Goal: Task Accomplishment & Management: Manage account settings

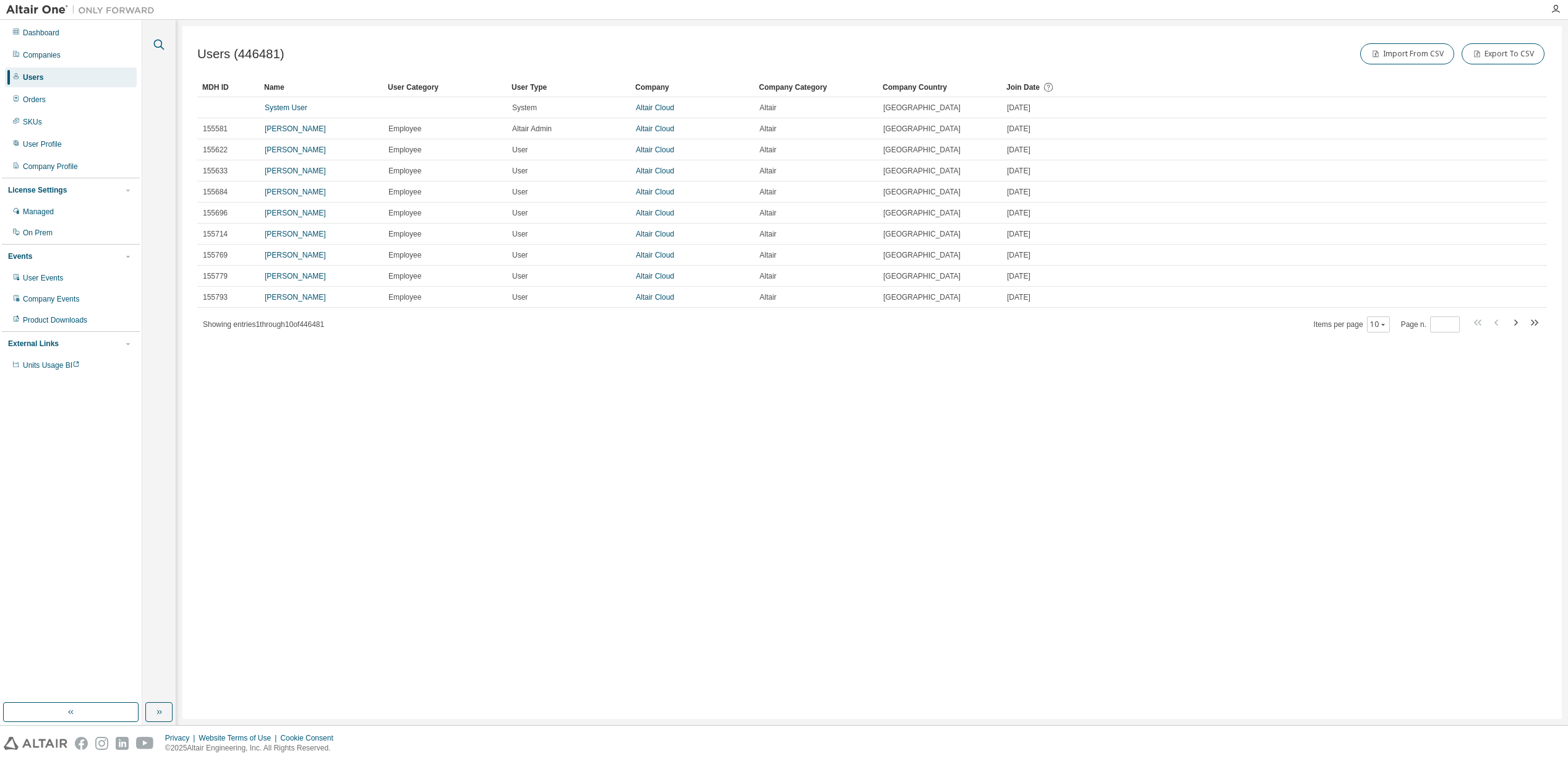
click at [156, 43] on icon "button" at bounding box center [159, 45] width 15 height 15
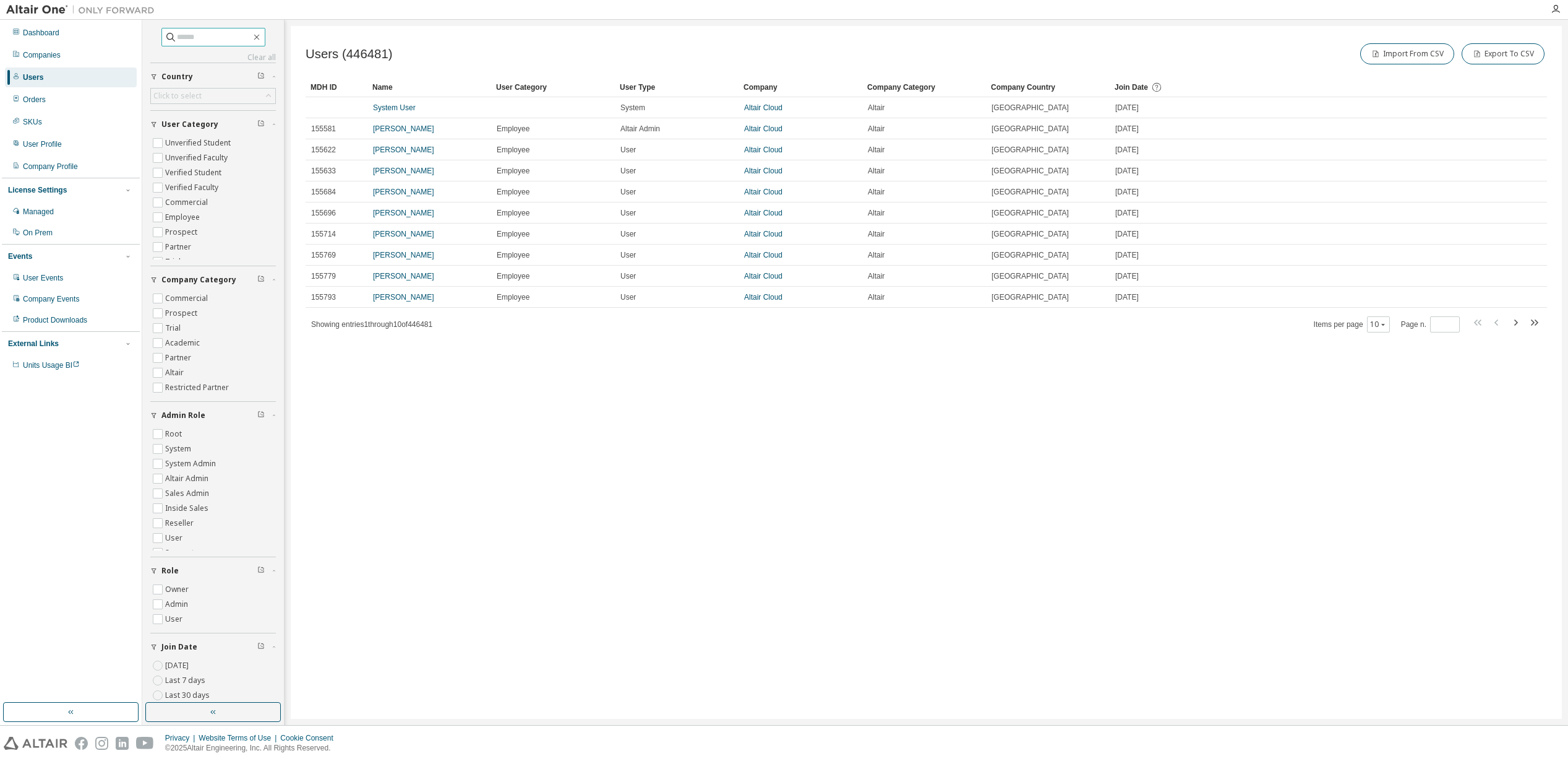
click at [190, 41] on input "text" at bounding box center [215, 36] width 75 height 12
type input "**********"
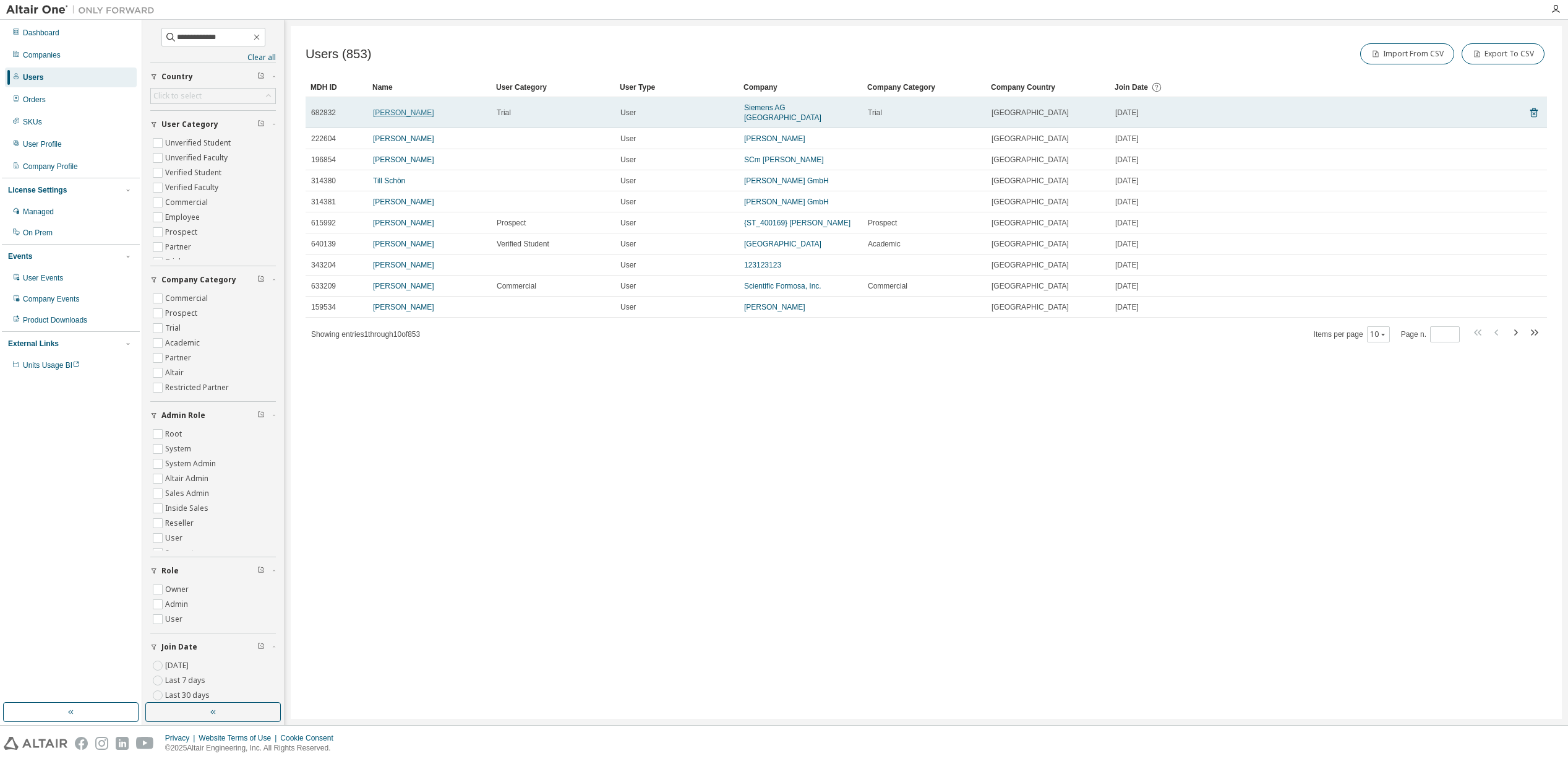
click at [393, 108] on link "[PERSON_NAME]" at bounding box center [404, 112] width 61 height 9
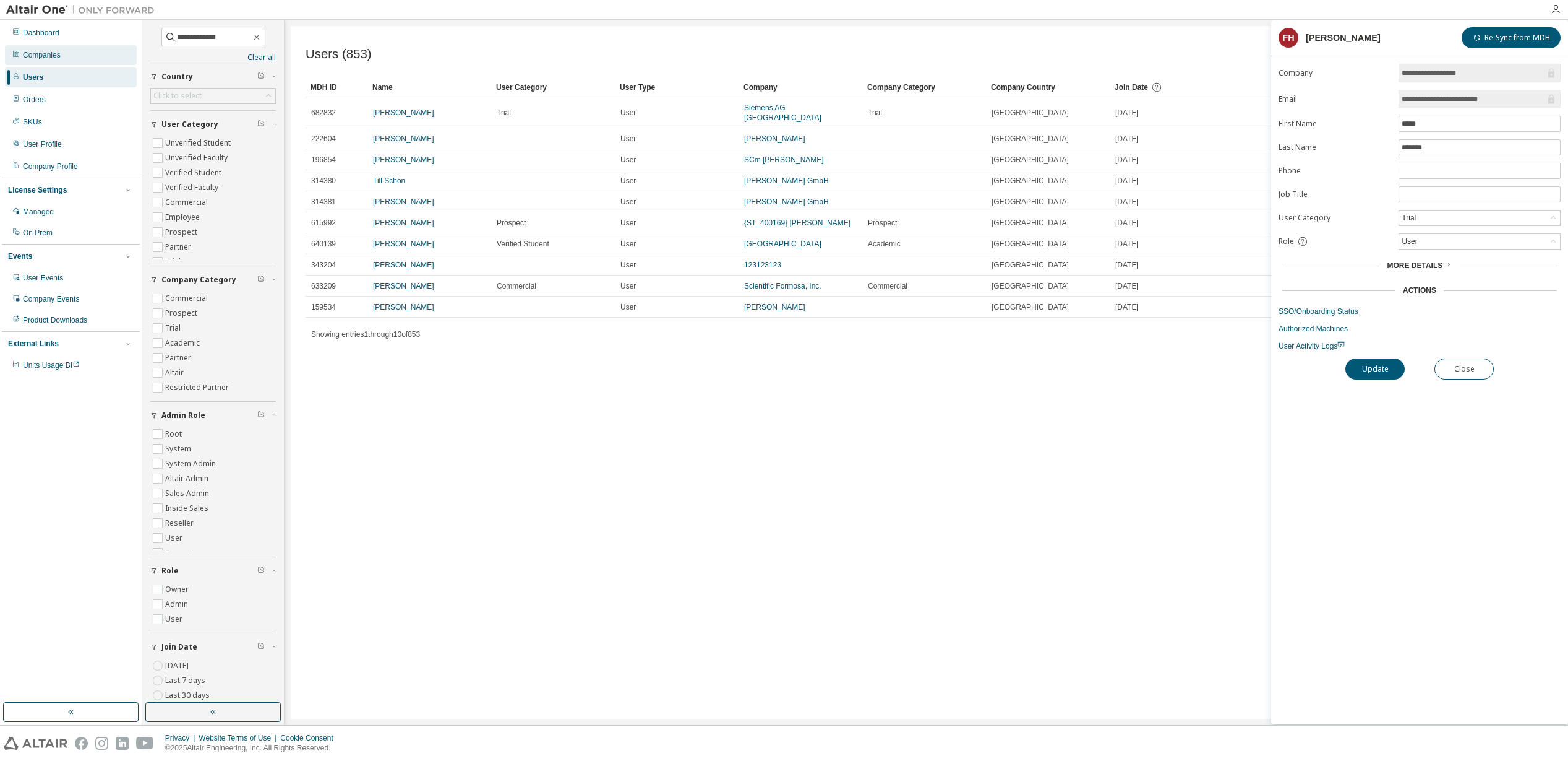
click at [53, 58] on div "Companies" at bounding box center [41, 55] width 37 height 10
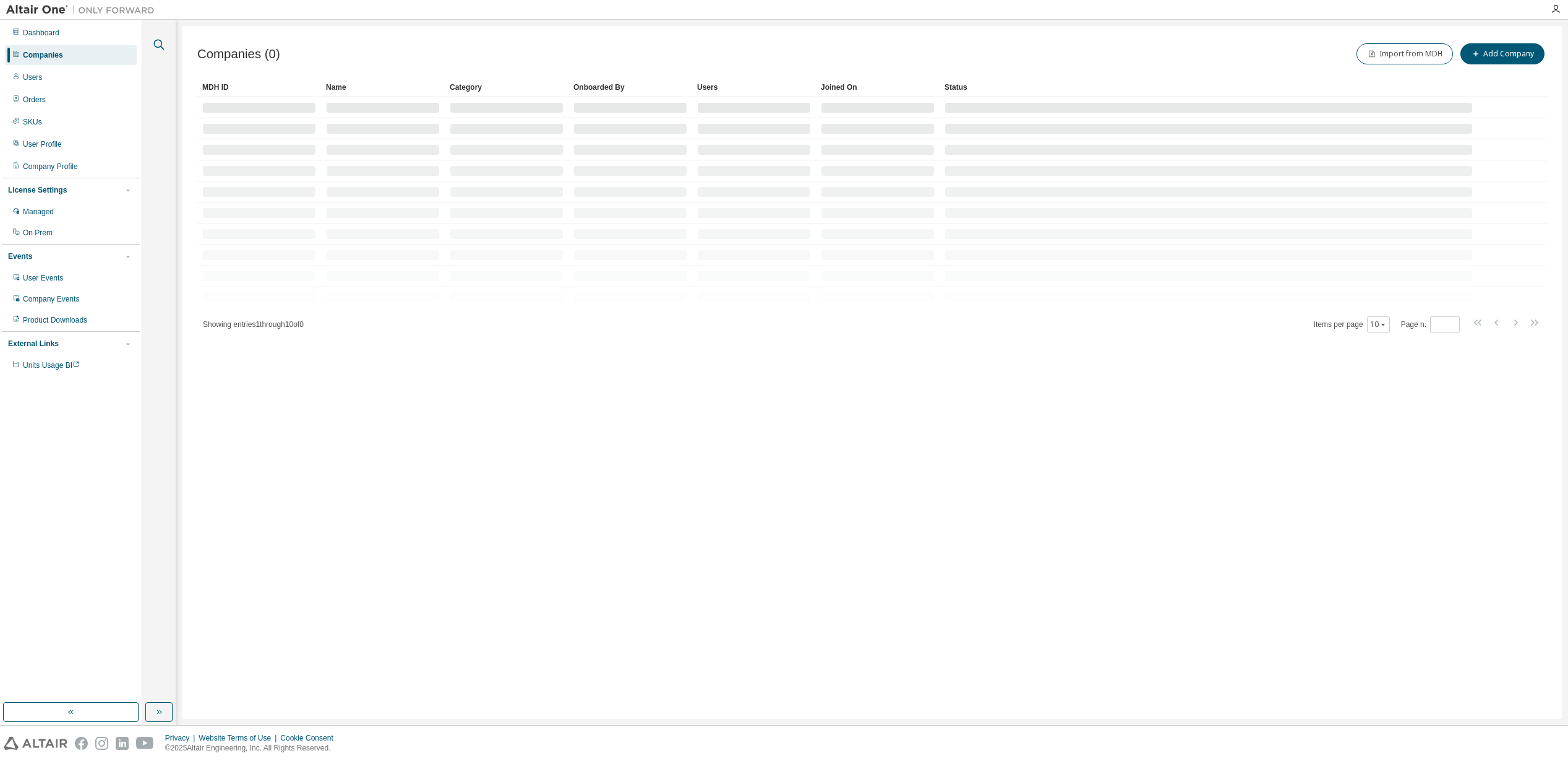
click at [157, 41] on icon "button" at bounding box center [159, 45] width 15 height 15
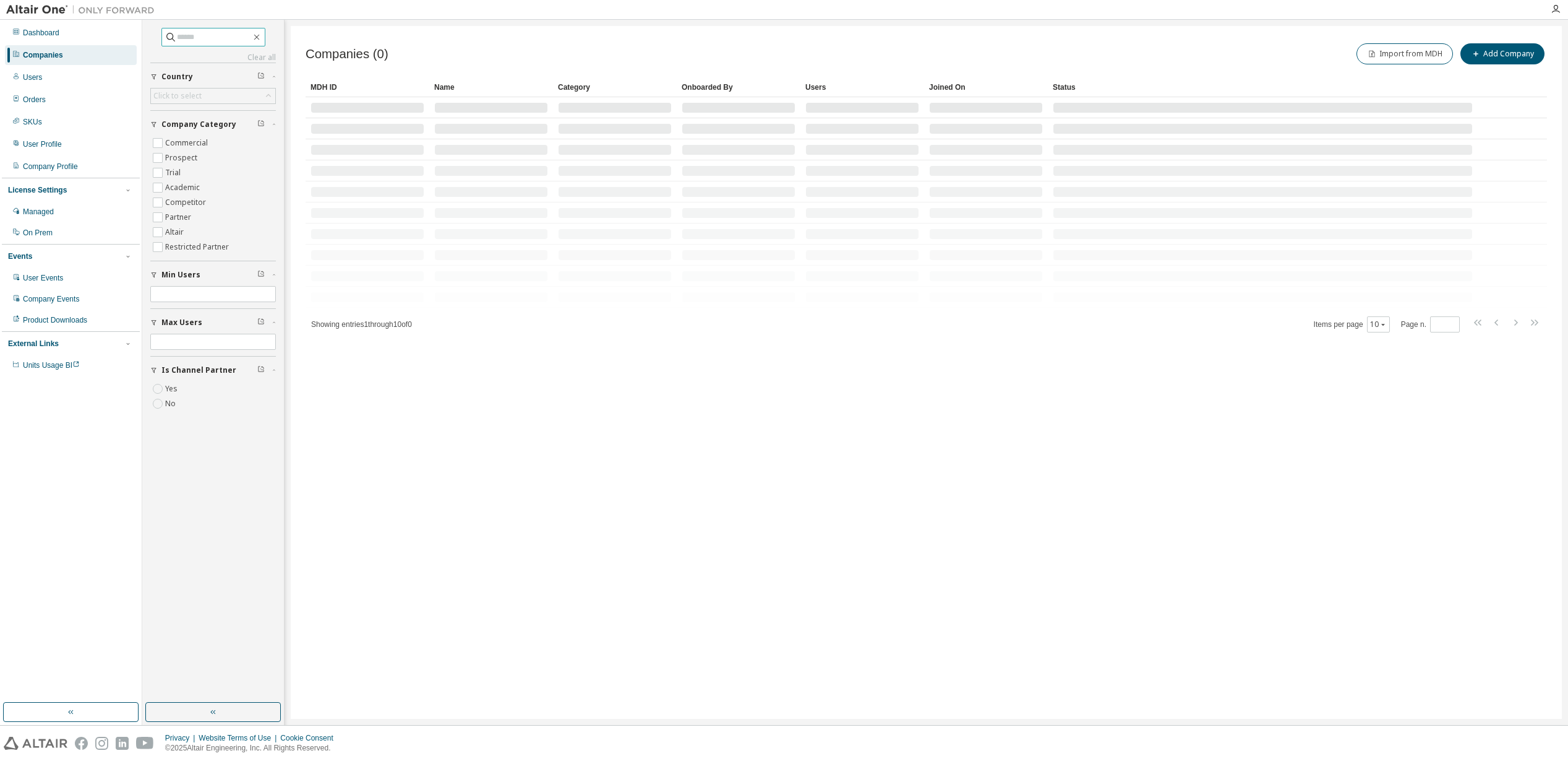
click at [200, 43] on input "text" at bounding box center [215, 36] width 75 height 12
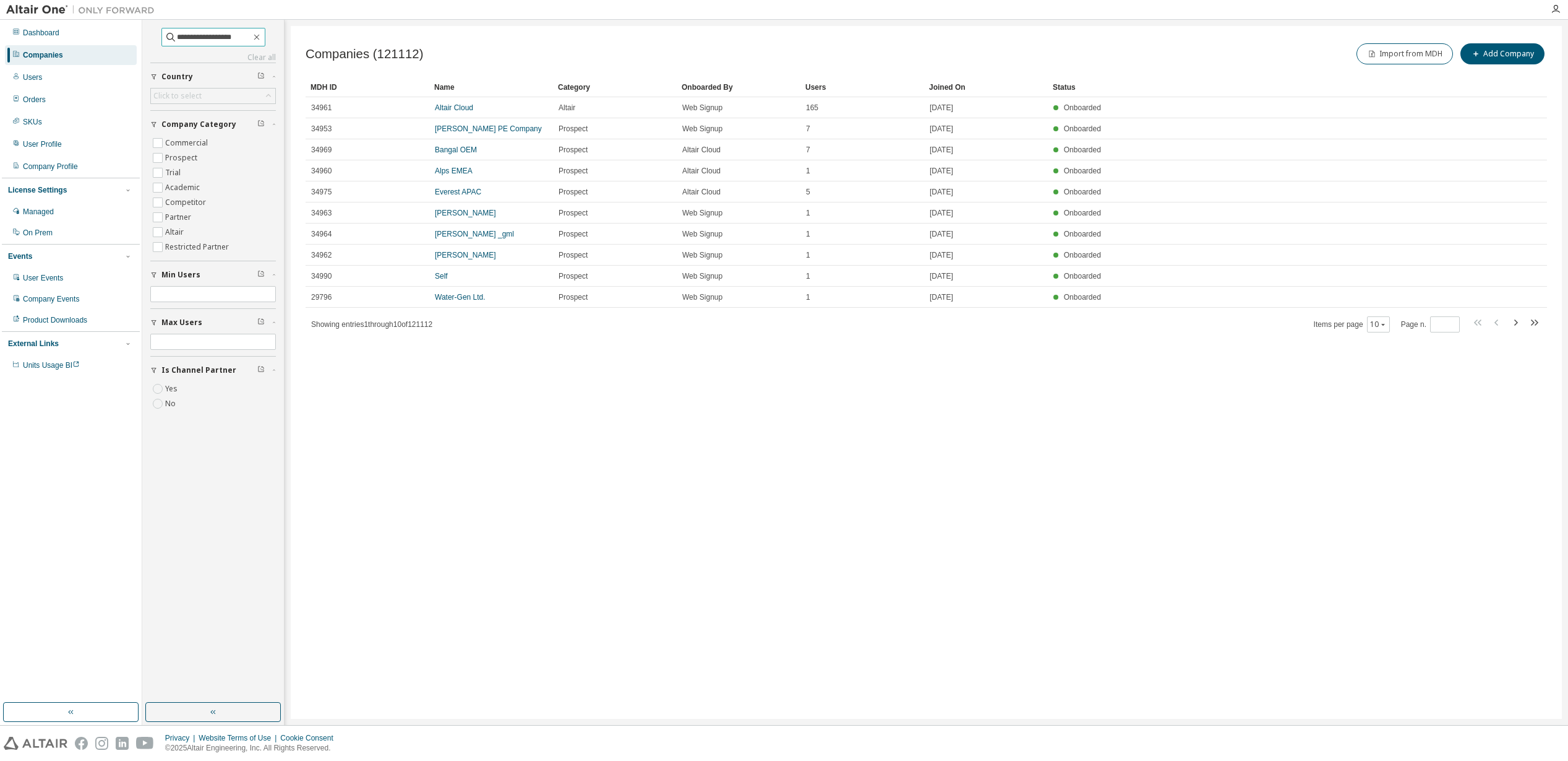
type input "**********"
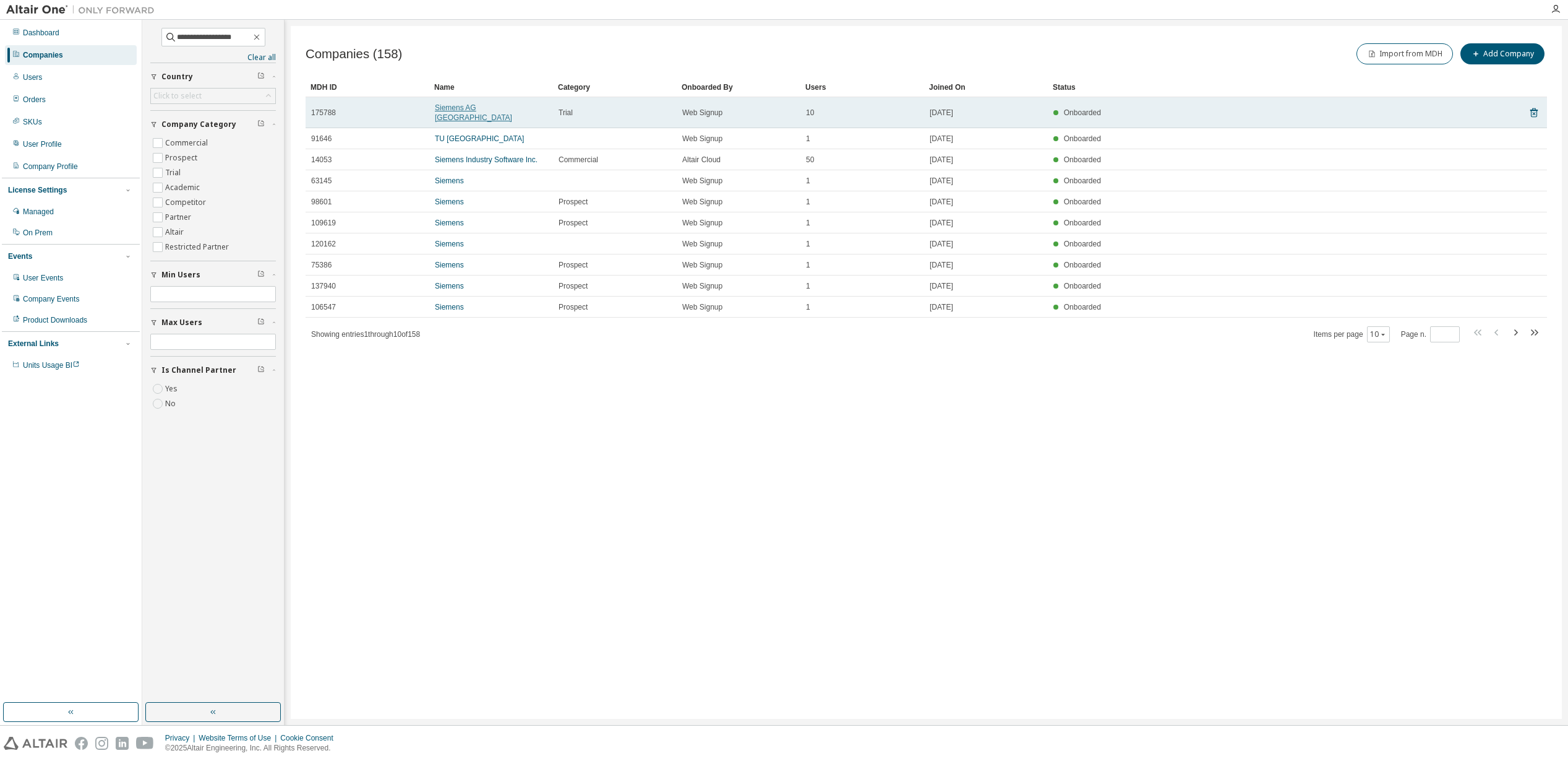
click at [487, 105] on link "Siemens AG [GEOGRAPHIC_DATA]" at bounding box center [473, 112] width 78 height 18
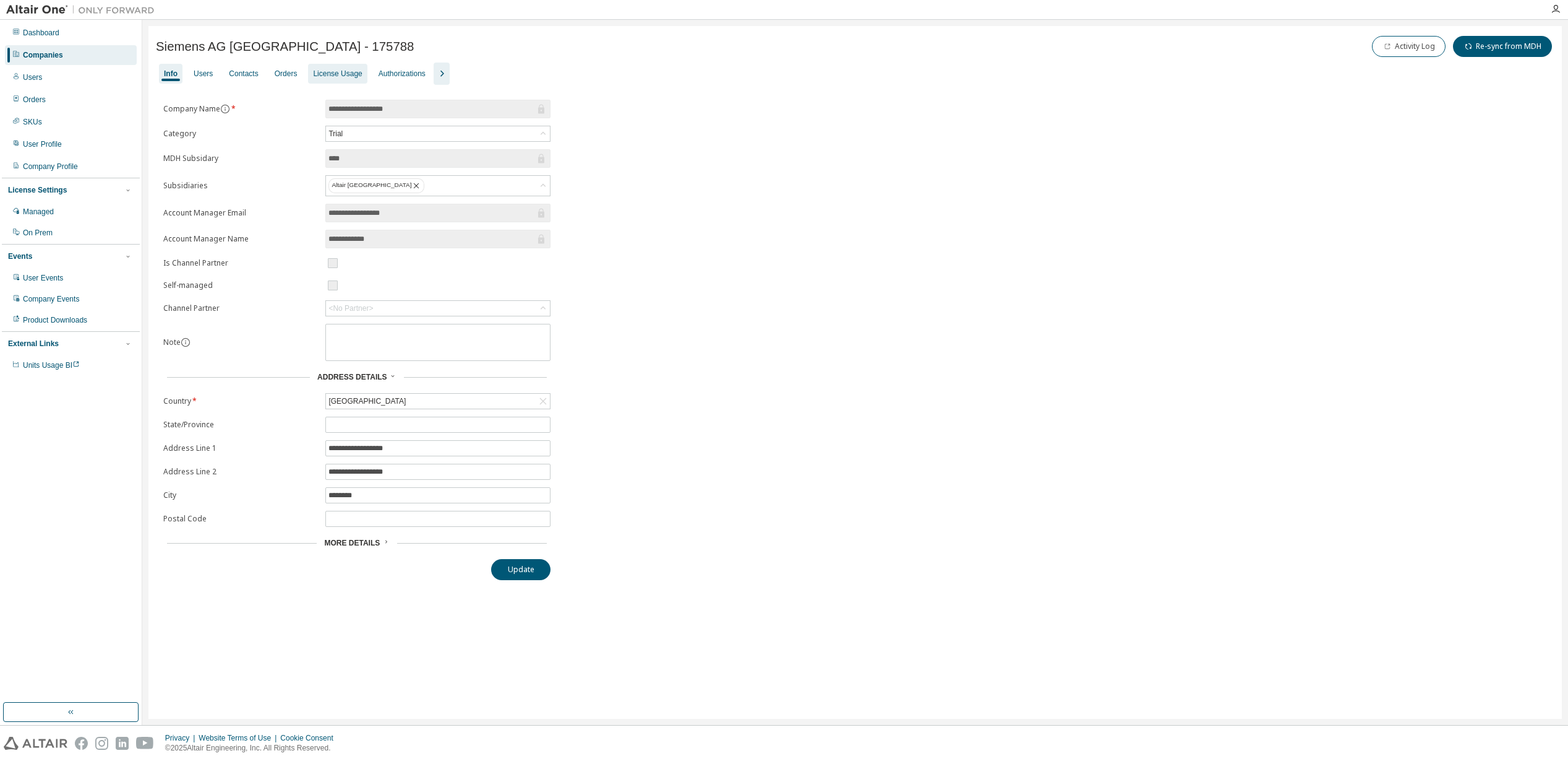
click at [321, 74] on div "License Usage" at bounding box center [337, 74] width 49 height 10
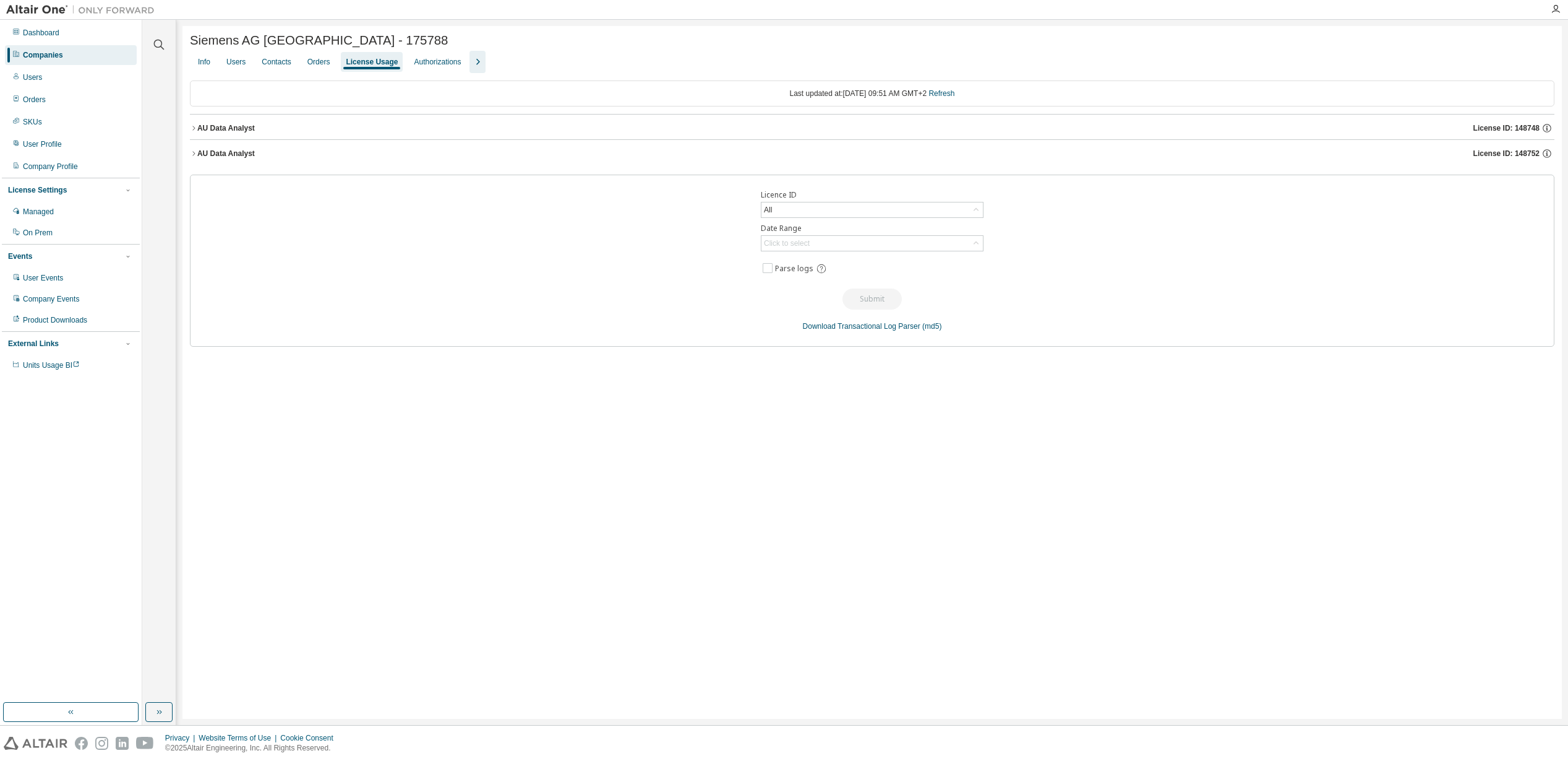
click at [216, 127] on div "AU Data Analyst" at bounding box center [226, 128] width 57 height 10
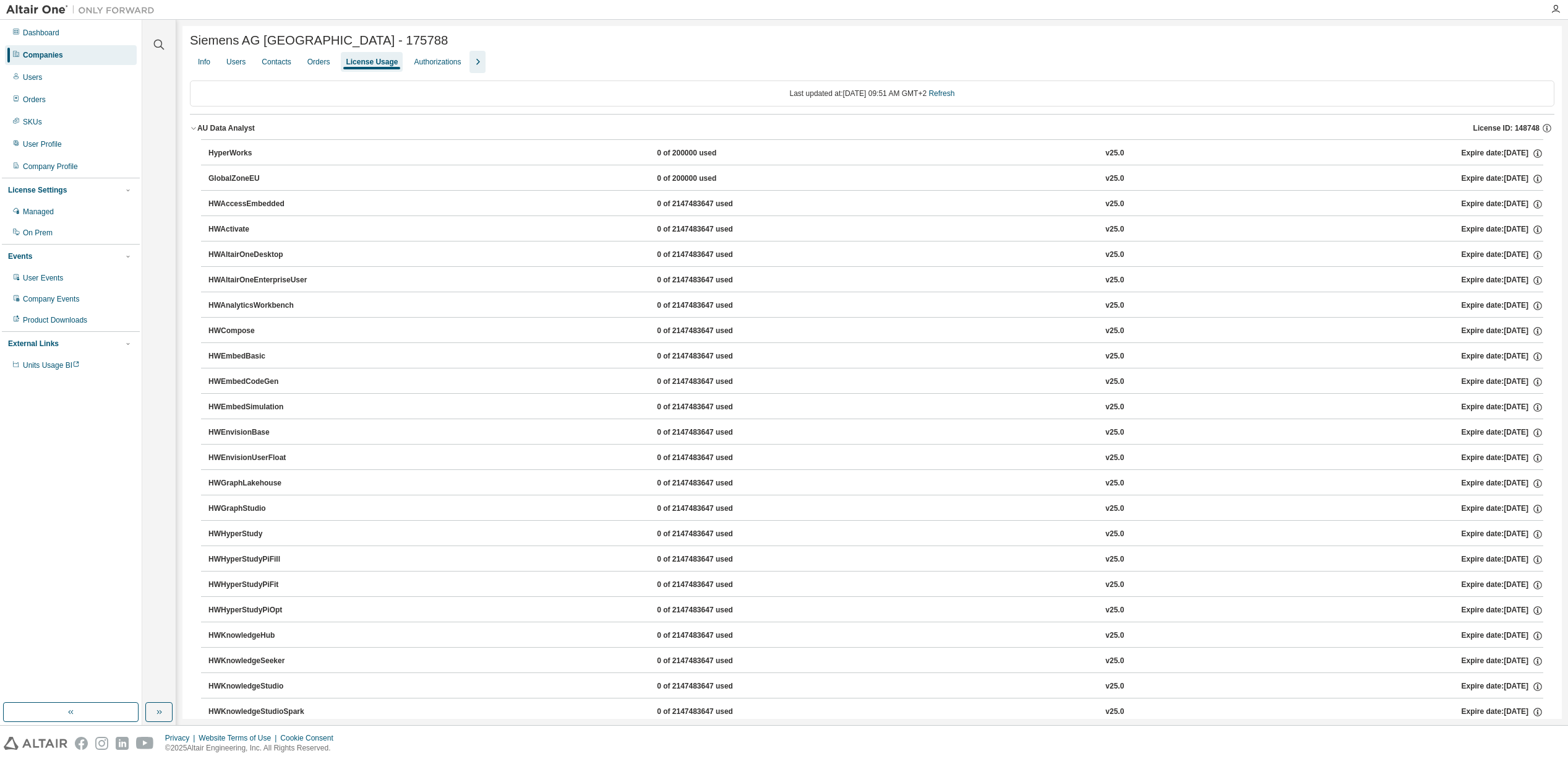
click at [230, 126] on div "AU Data Analyst" at bounding box center [226, 128] width 57 height 10
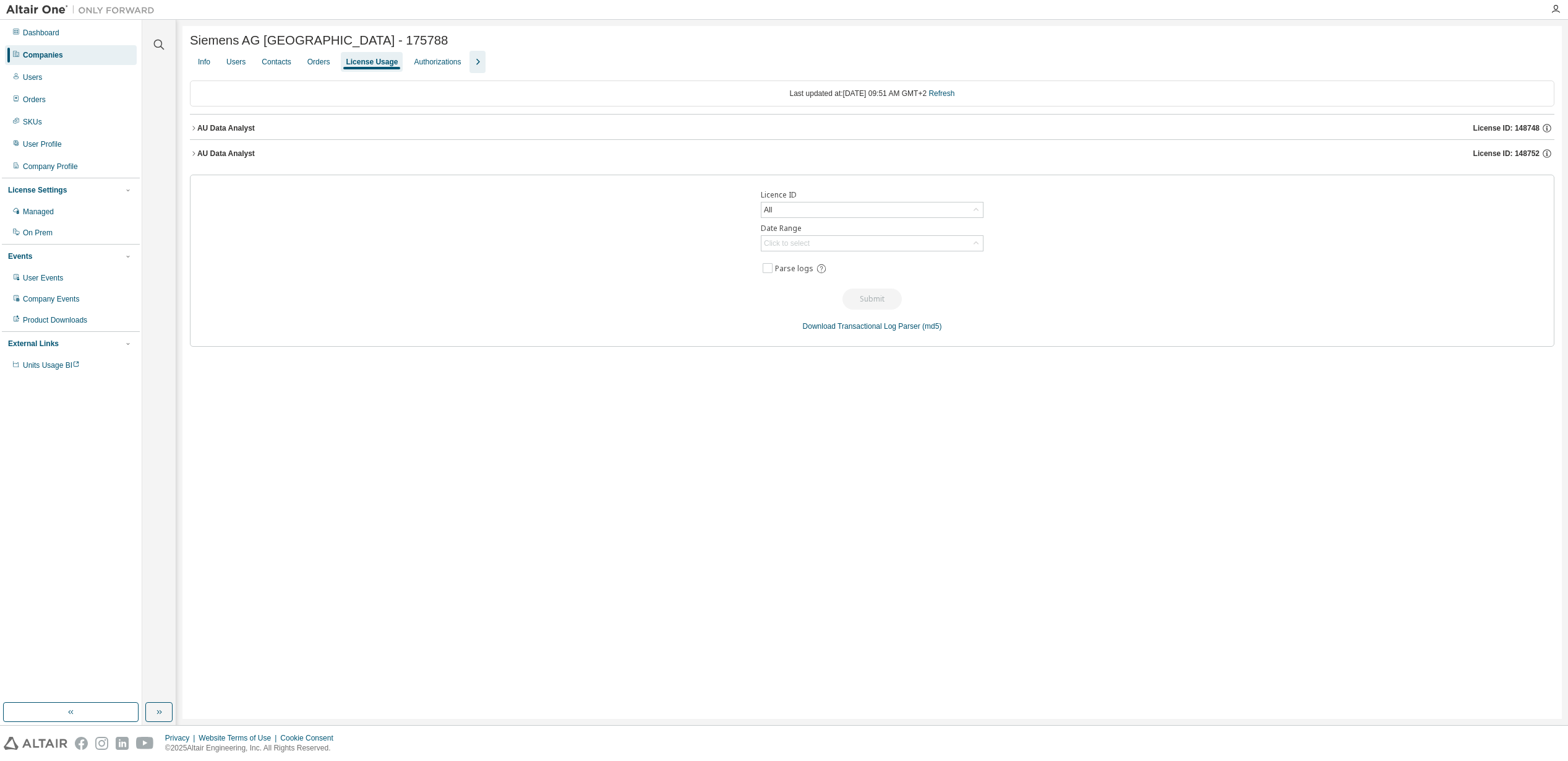
click at [237, 151] on div "AU Data Analyst" at bounding box center [226, 153] width 57 height 10
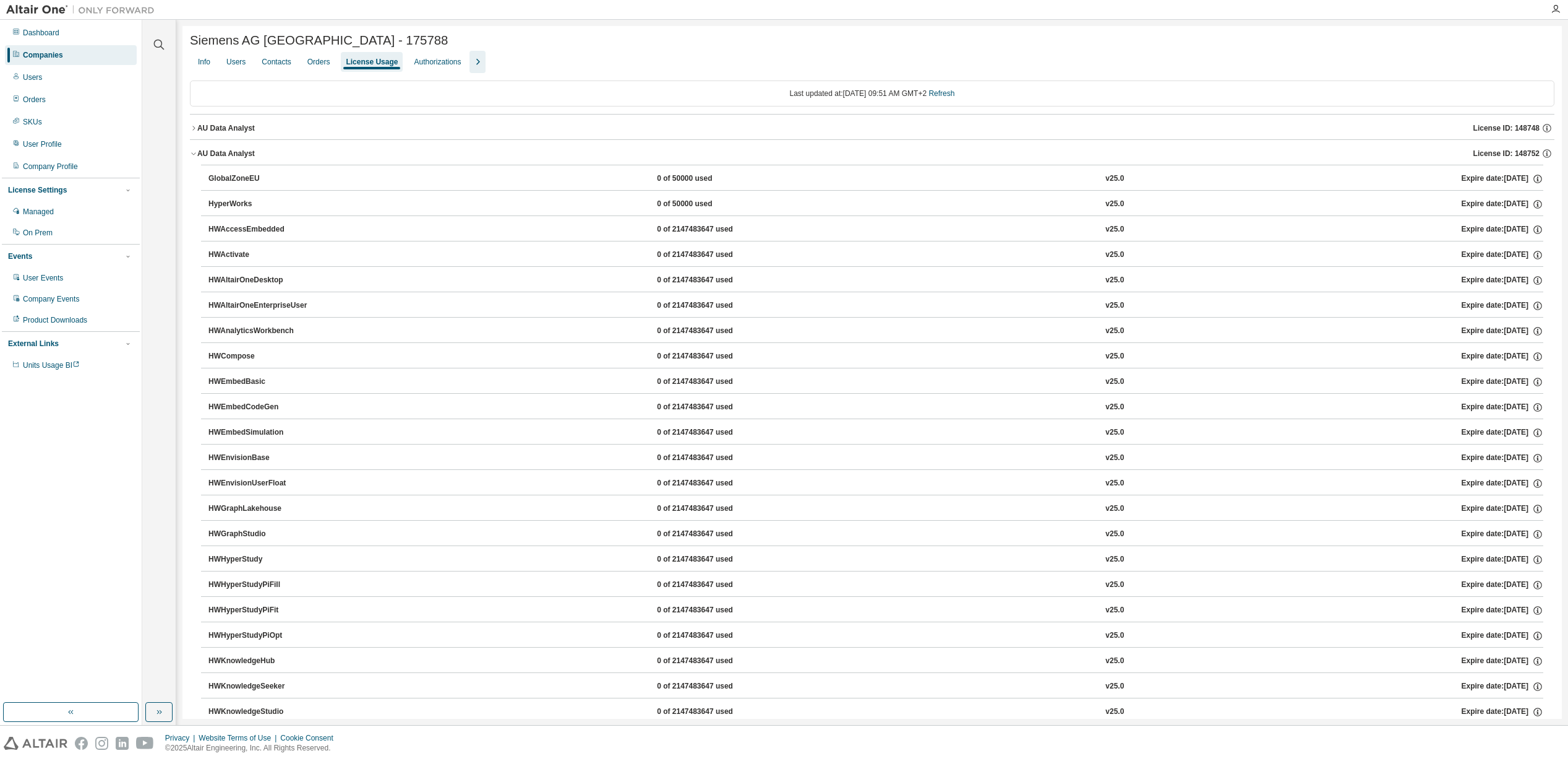
click at [237, 151] on div "AU Data Analyst" at bounding box center [226, 153] width 57 height 10
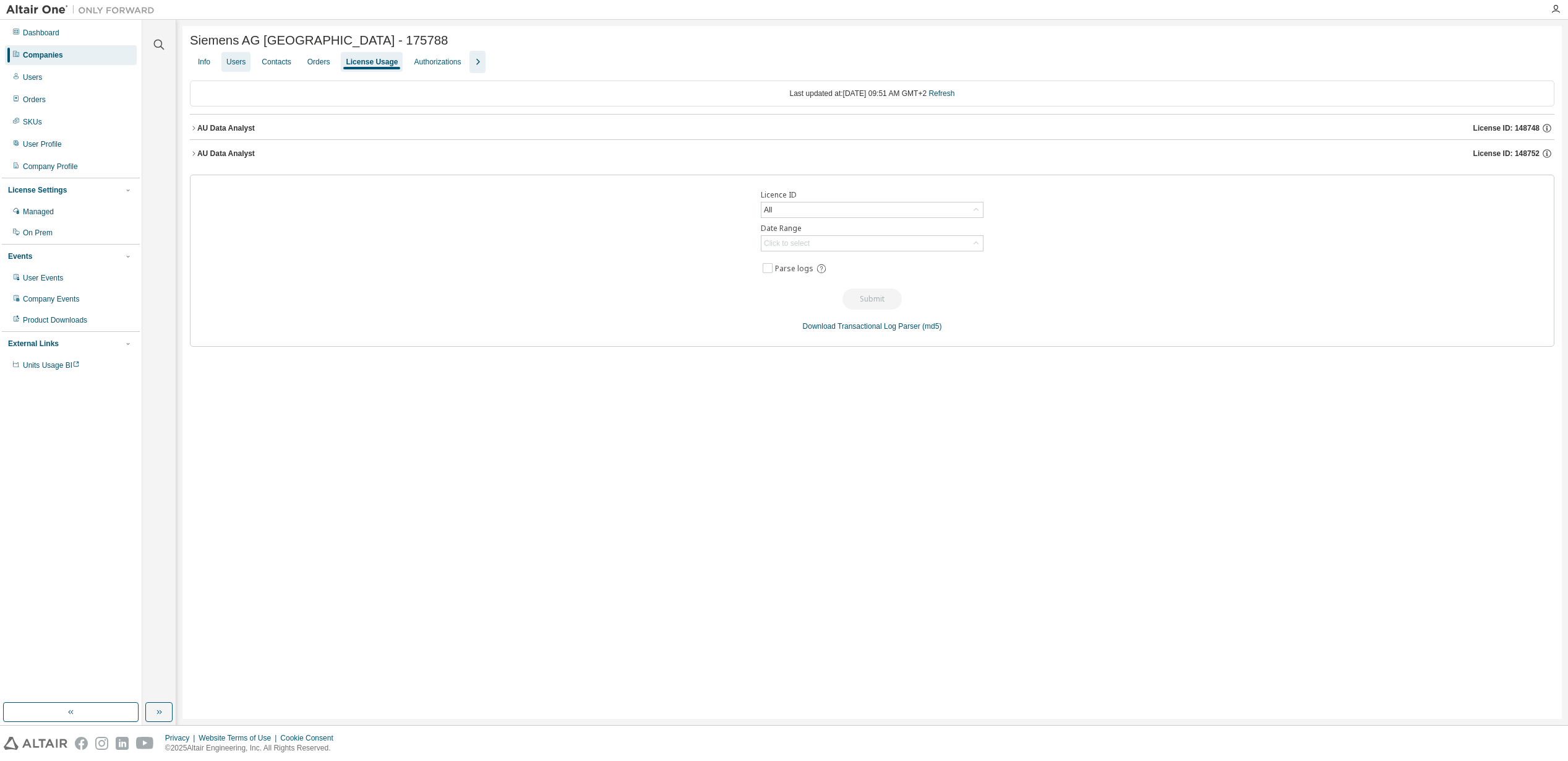
click at [237, 64] on div "Users" at bounding box center [236, 61] width 19 height 10
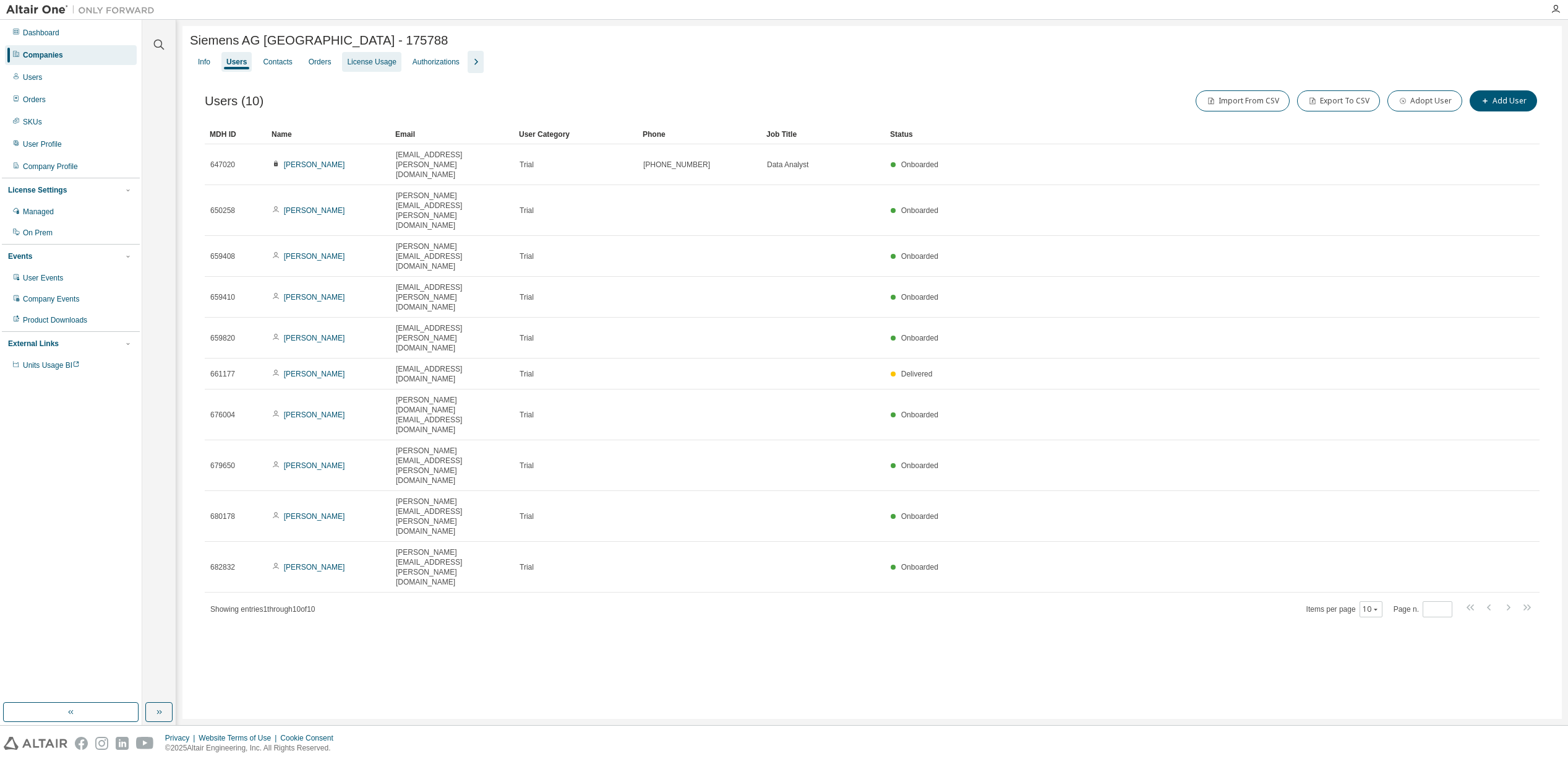
click at [387, 65] on div "License Usage" at bounding box center [371, 61] width 49 height 10
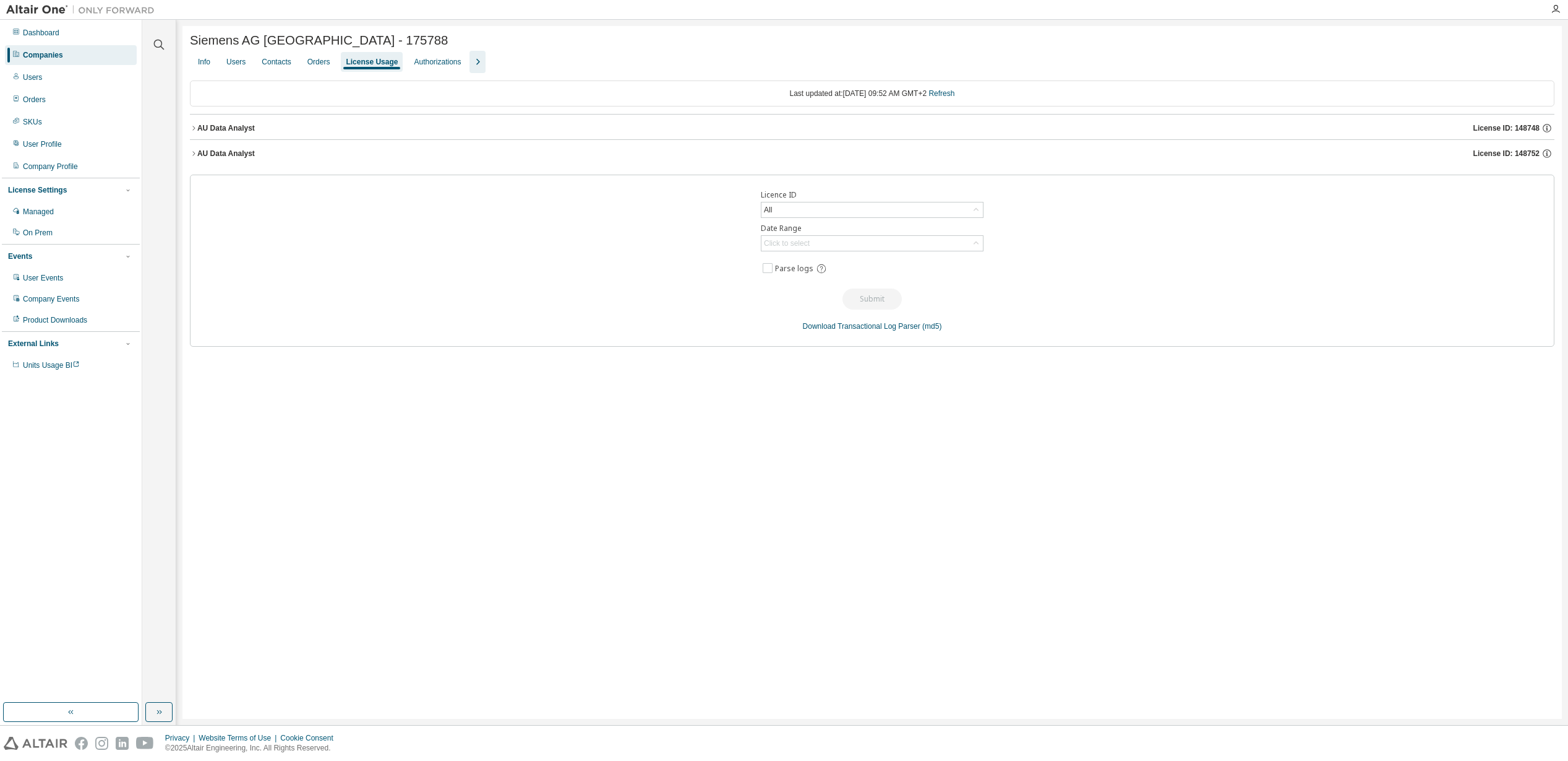
click at [238, 129] on div "AU Data Analyst" at bounding box center [226, 128] width 57 height 10
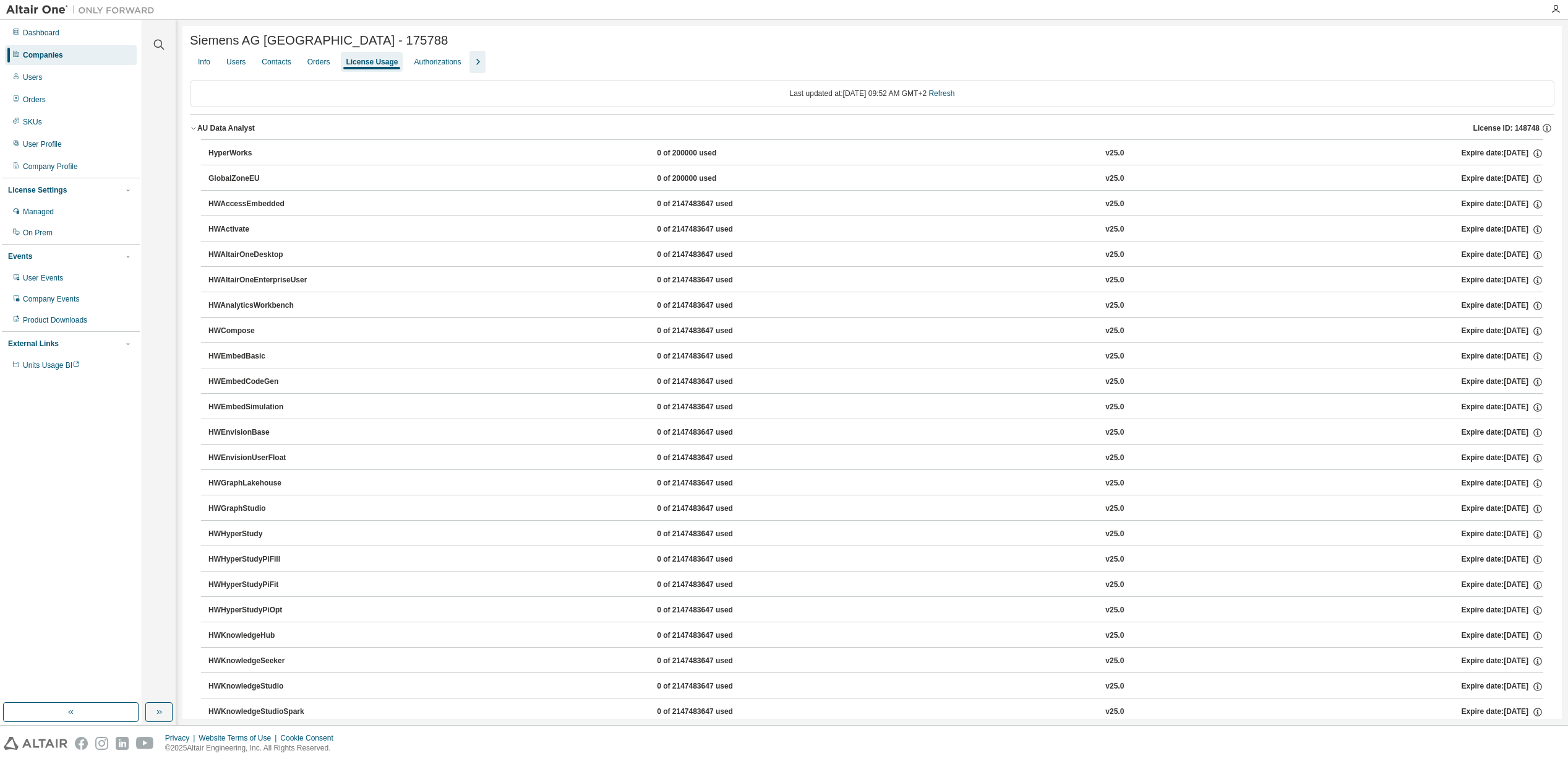
click at [235, 130] on div "AU Data Analyst" at bounding box center [226, 128] width 57 height 10
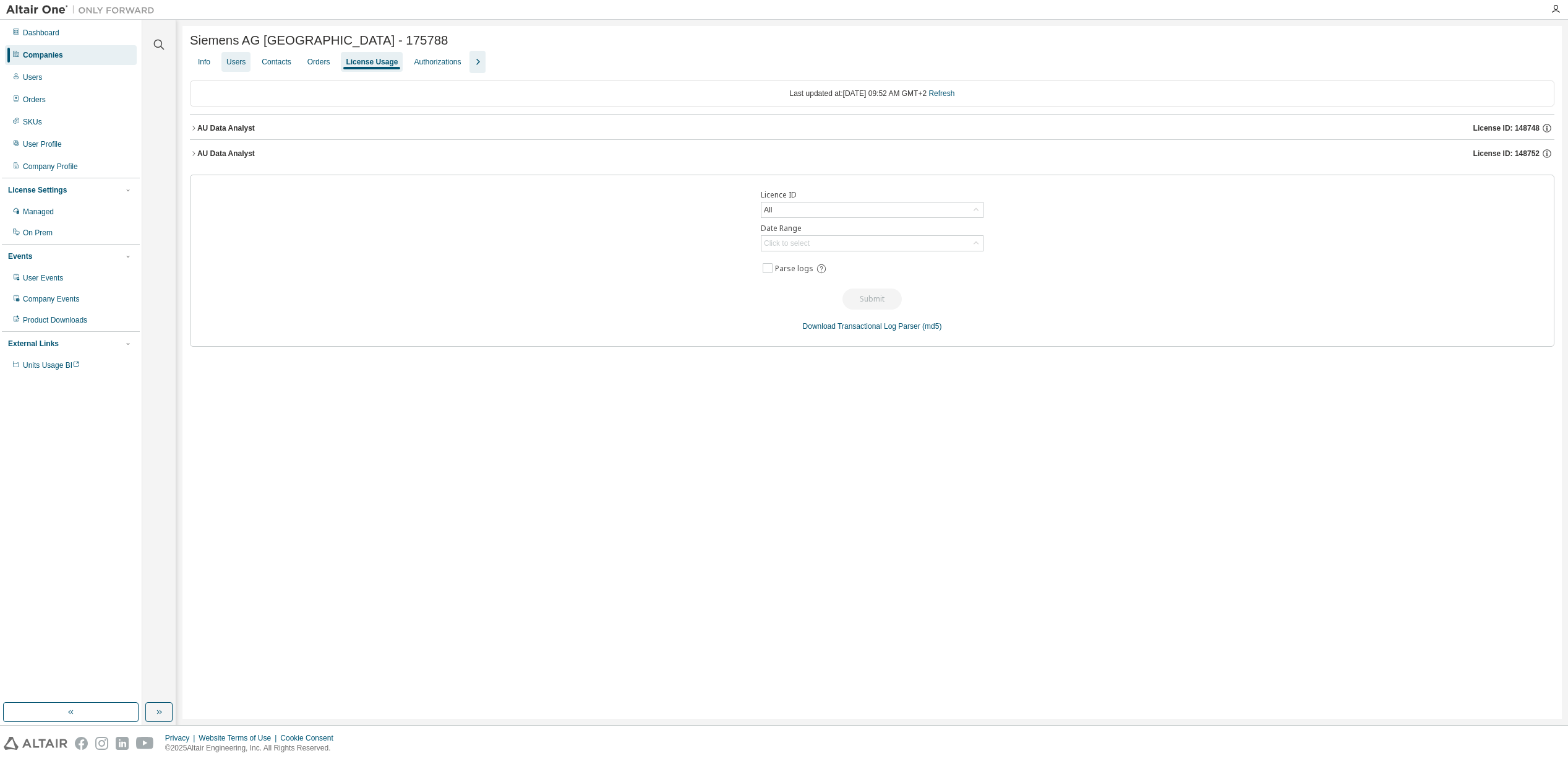
click at [236, 67] on div "Users" at bounding box center [236, 61] width 19 height 10
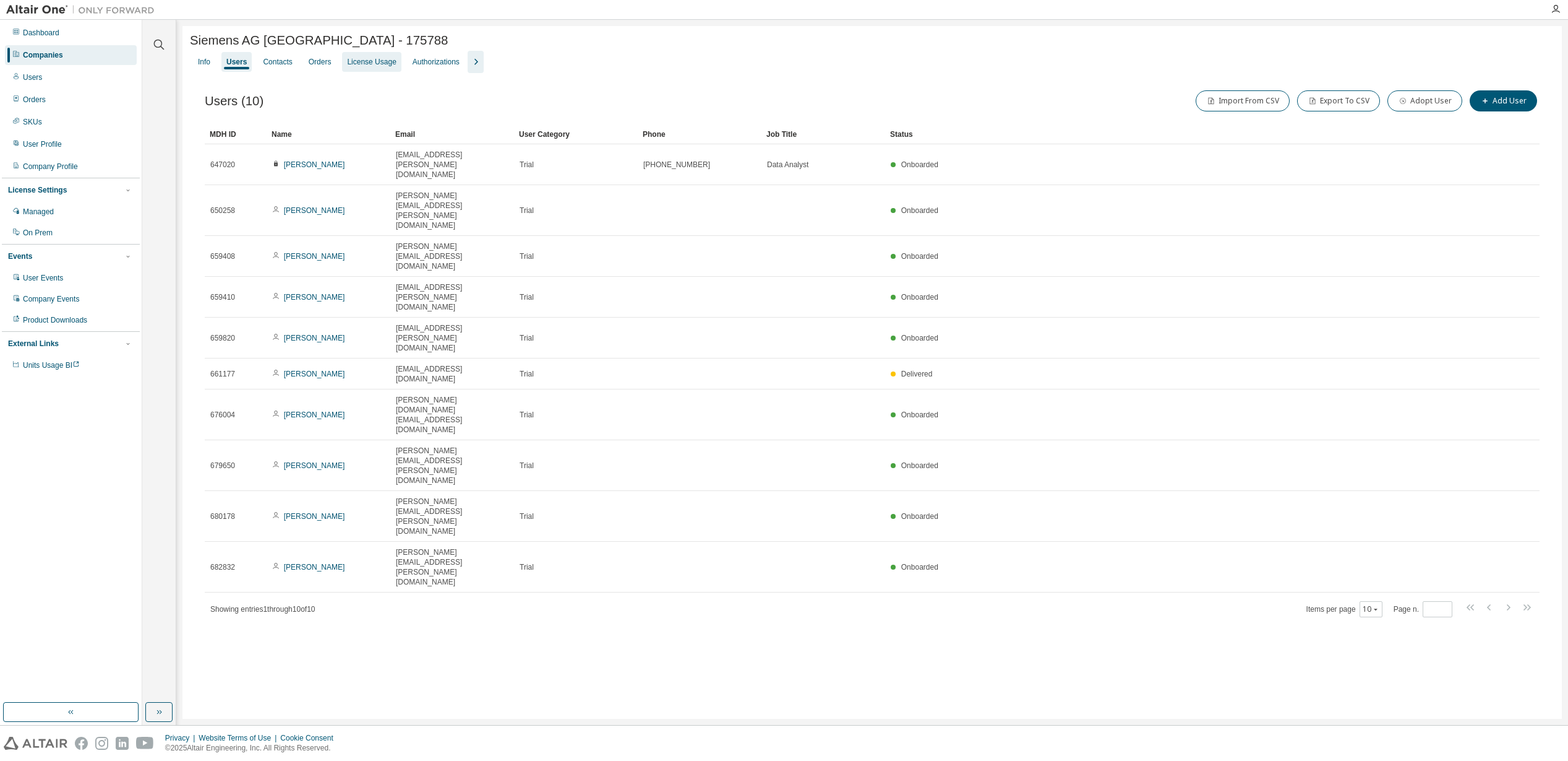
click at [371, 58] on div "License Usage" at bounding box center [371, 61] width 49 height 10
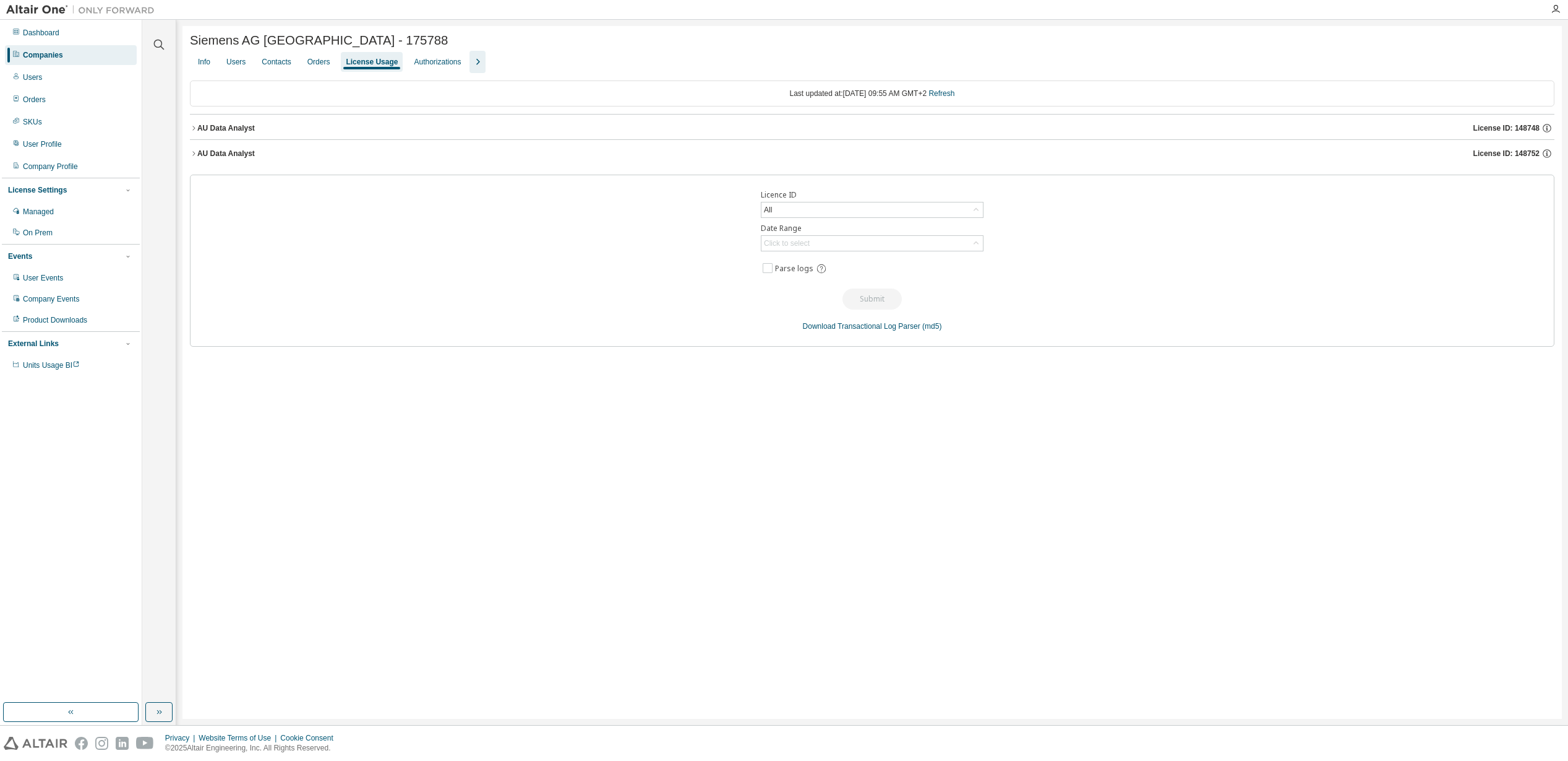
click at [210, 130] on div "AU Data Analyst" at bounding box center [226, 128] width 57 height 10
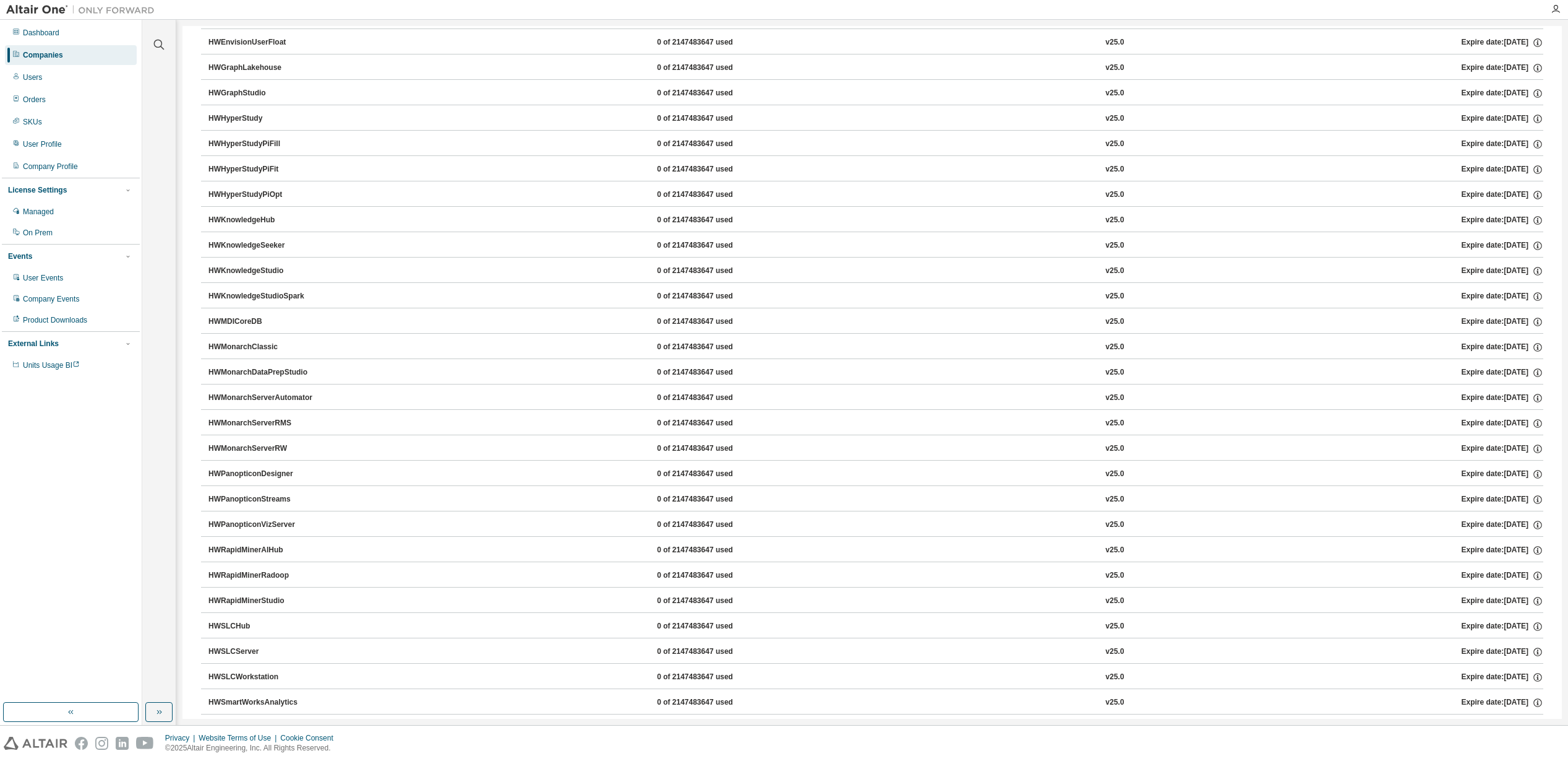
scroll to position [758, 0]
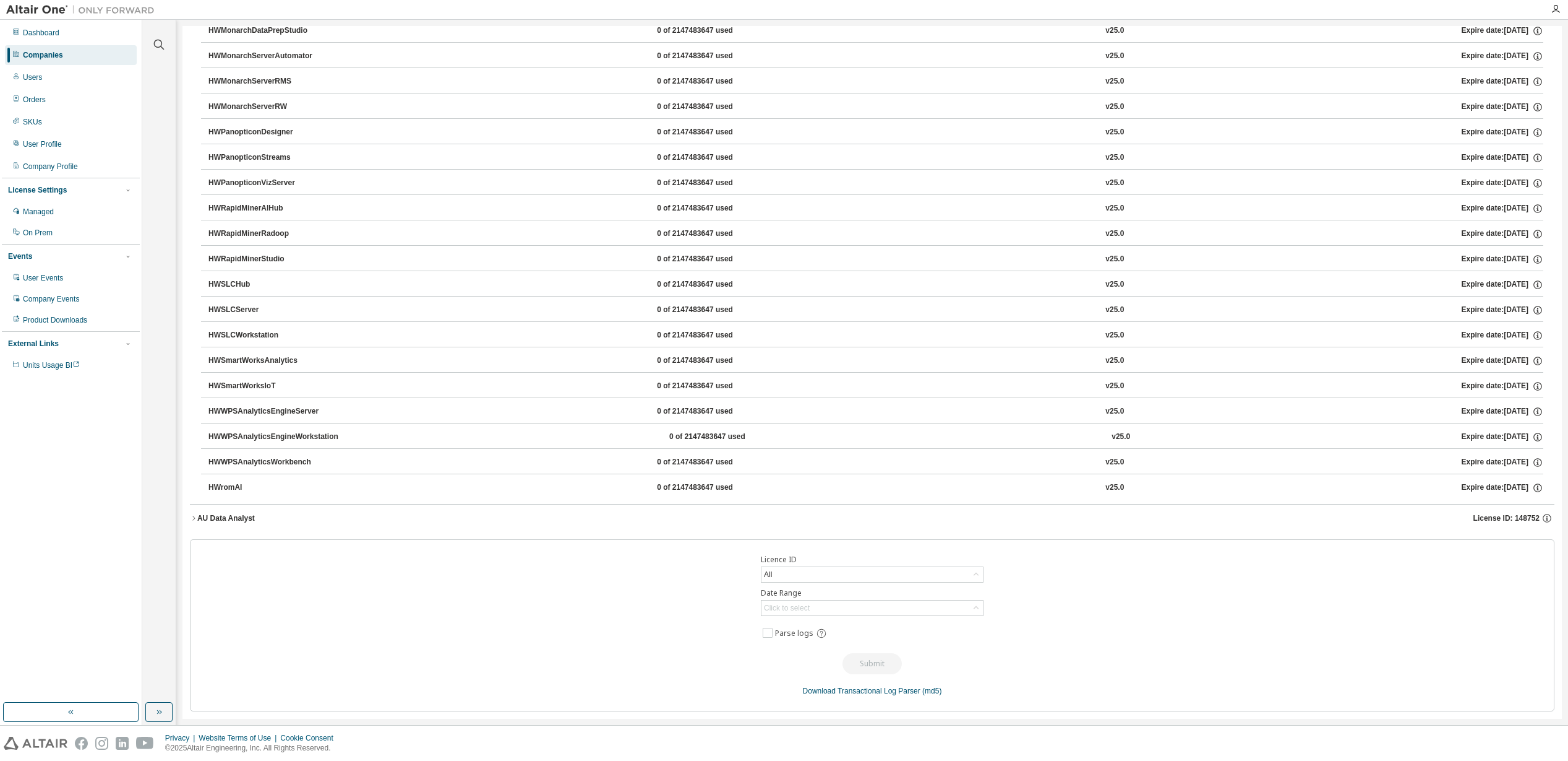
click at [218, 520] on div "AU Data Analyst" at bounding box center [226, 518] width 57 height 10
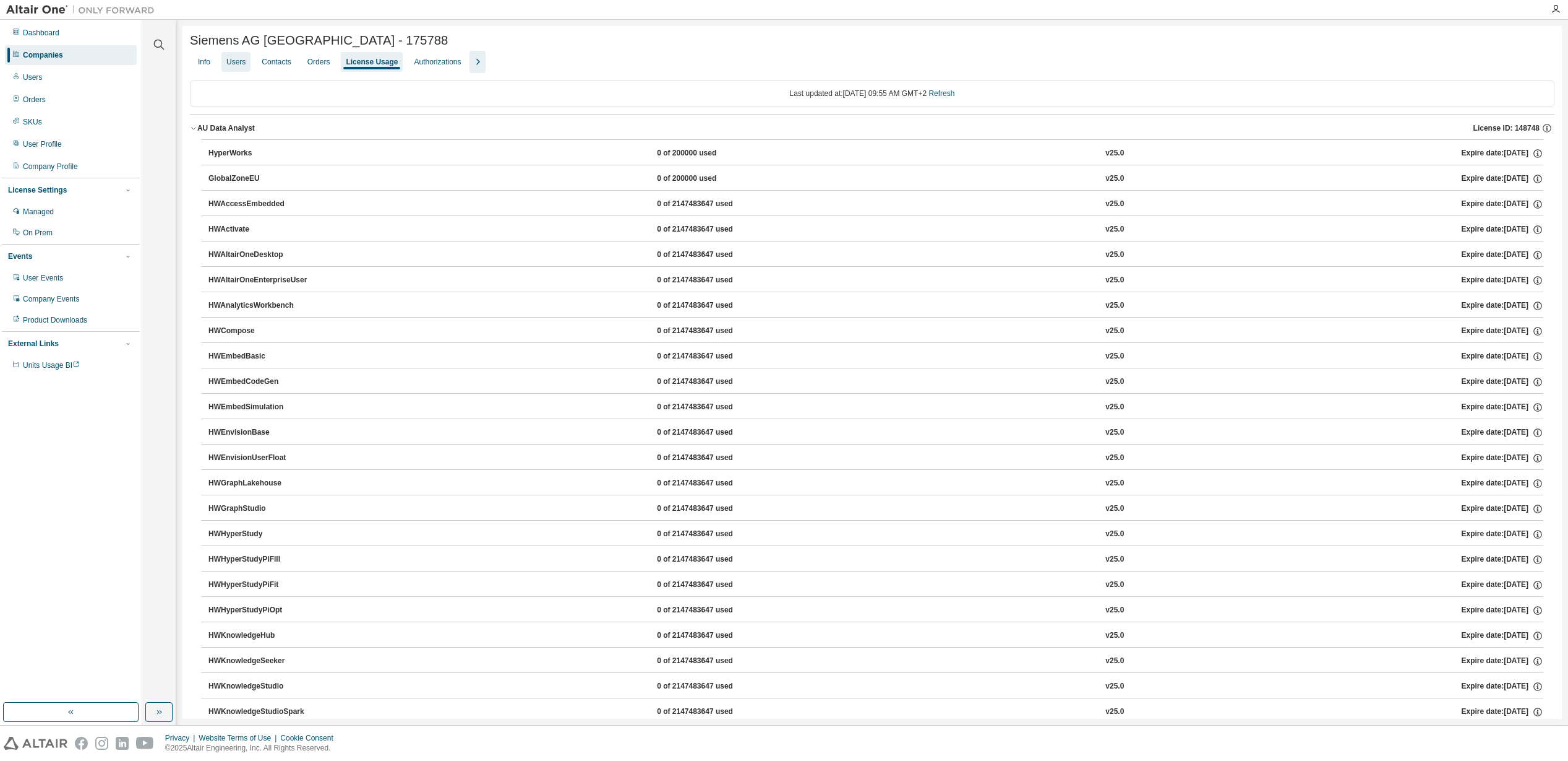
click at [247, 62] on div "Users" at bounding box center [236, 61] width 29 height 20
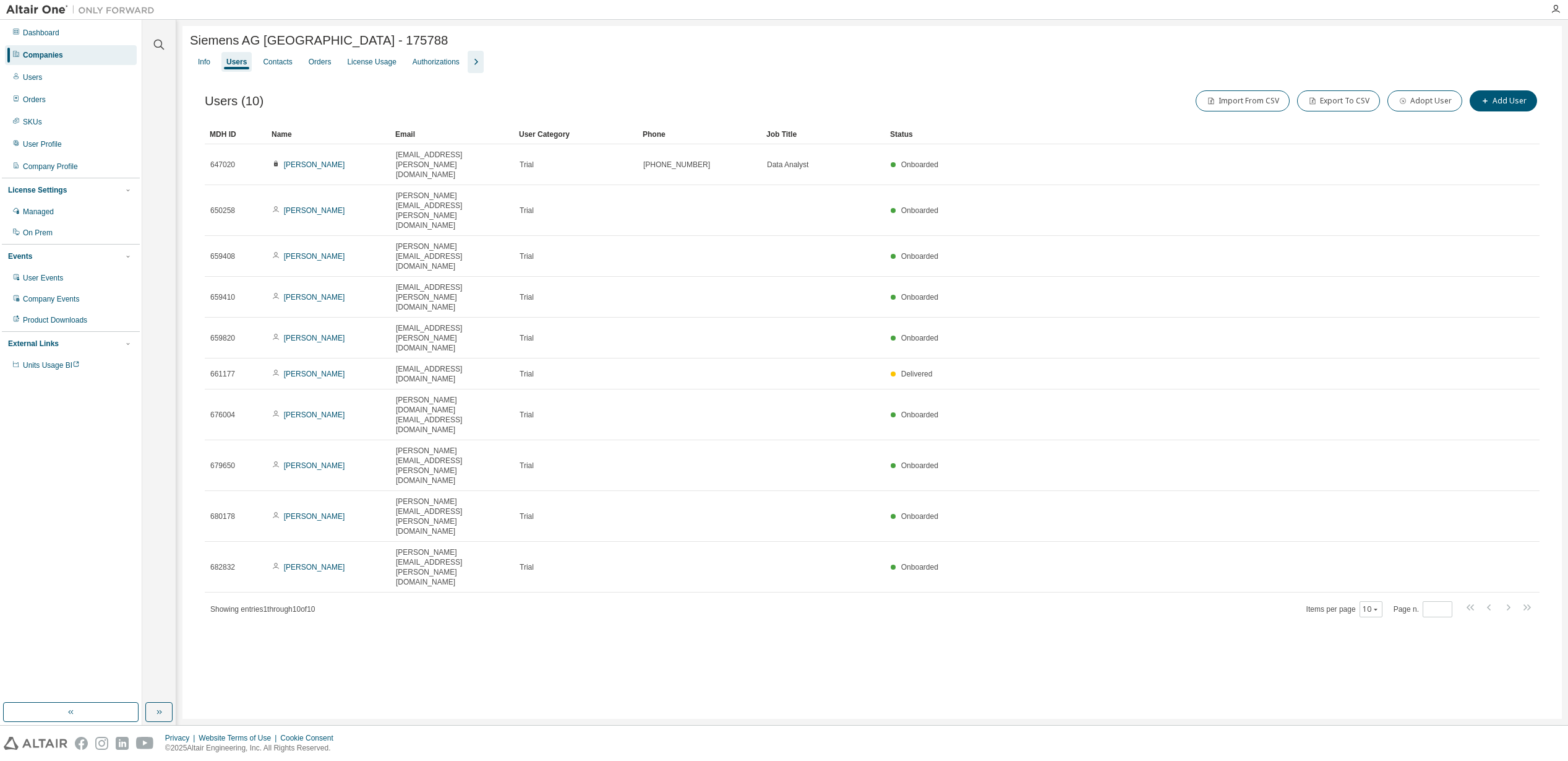
click at [544, 520] on div "Siemens AG [GEOGRAPHIC_DATA] - 175788 Clear Load Save Save As Field Operator Va…" at bounding box center [873, 372] width 1379 height 693
